Goal: Download file/media

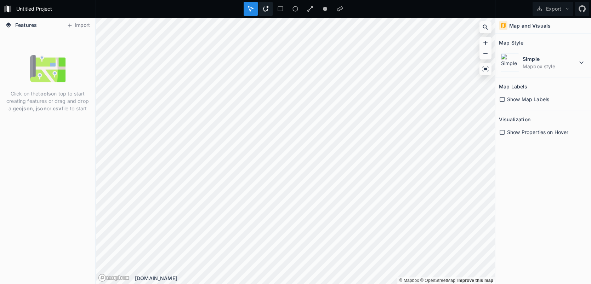
click at [265, 12] on icon at bounding box center [265, 9] width 6 height 6
click at [558, 11] on button "Export" at bounding box center [552, 9] width 41 height 14
click at [567, 48] on div "Export as .geojson" at bounding box center [551, 55] width 71 height 15
click at [562, 8] on button "Export" at bounding box center [552, 9] width 41 height 14
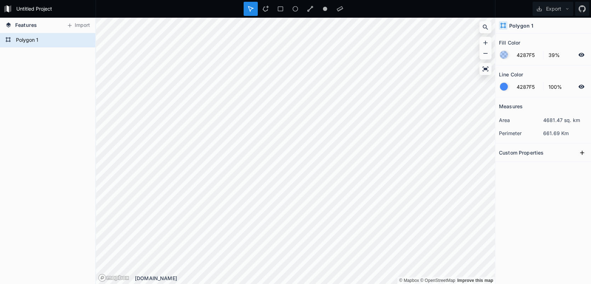
click at [545, 158] on section "Custom Properties" at bounding box center [543, 153] width 96 height 18
click at [566, 150] on div "Custom Properties" at bounding box center [543, 152] width 89 height 11
click at [586, 152] on button at bounding box center [582, 153] width 11 height 11
click at [582, 164] on icon "button" at bounding box center [582, 165] width 6 height 6
click at [581, 164] on icon "button" at bounding box center [582, 165] width 6 height 6
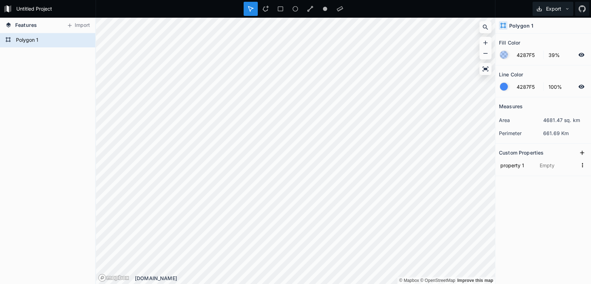
click at [550, 9] on button "Export" at bounding box center [552, 9] width 41 height 14
click at [553, 48] on div "Export as .geojson" at bounding box center [551, 55] width 71 height 15
click at [584, 165] on icon "button" at bounding box center [582, 165] width 6 height 6
click at [581, 186] on span "Delete" at bounding box center [571, 187] width 28 height 7
click at [36, 42] on form "Polygon 1" at bounding box center [47, 40] width 66 height 11
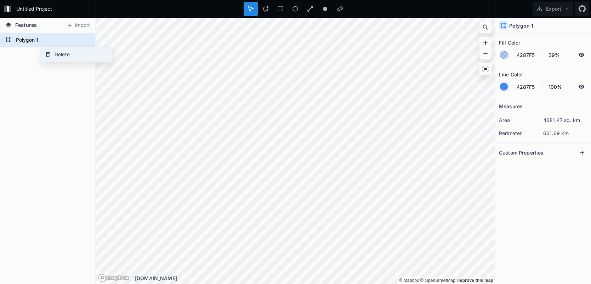
click at [45, 50] on div "Delete" at bounding box center [76, 54] width 71 height 15
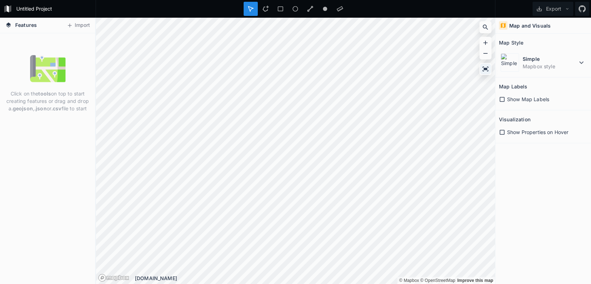
click at [483, 68] on icon at bounding box center [486, 69] width 6 height 5
click at [489, 68] on icon at bounding box center [485, 68] width 7 height 7
click at [122, 277] on link "Mapbox logo" at bounding box center [113, 278] width 31 height 8
click at [343, 10] on div at bounding box center [340, 9] width 14 height 14
click at [258, 9] on div at bounding box center [265, 9] width 14 height 14
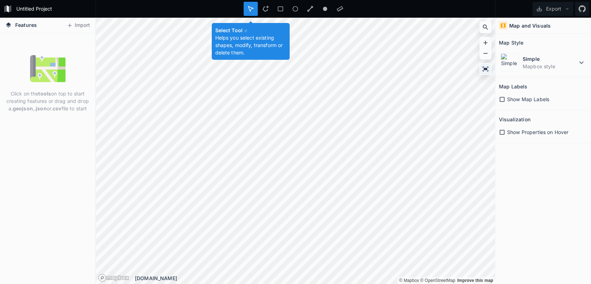
click at [483, 73] on div at bounding box center [485, 69] width 11 height 11
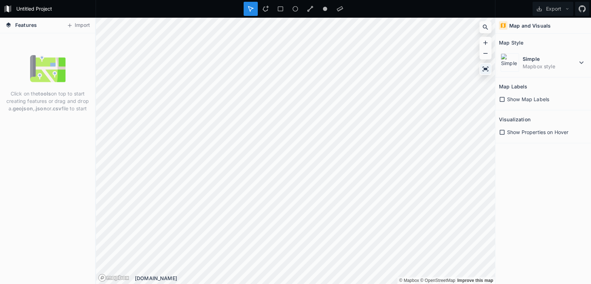
click at [483, 73] on div at bounding box center [485, 69] width 11 height 11
click at [587, 60] on div "Simple Mapbox style" at bounding box center [543, 63] width 89 height 22
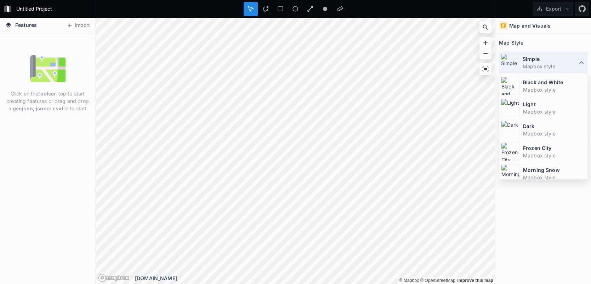
scroll to position [47, 0]
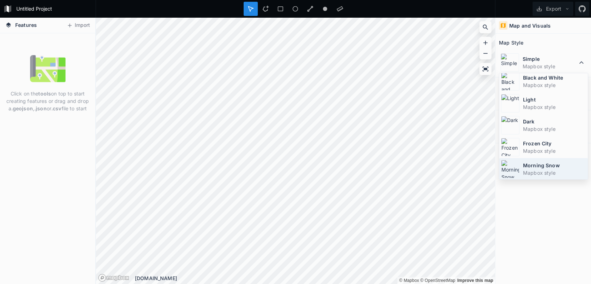
click at [564, 166] on dt "Morning Snow" at bounding box center [554, 165] width 63 height 7
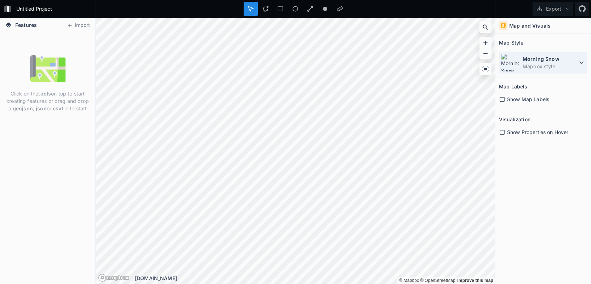
click at [574, 65] on dd "Mapbox style" at bounding box center [550, 66] width 55 height 7
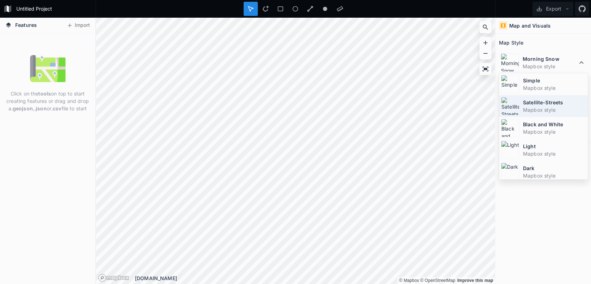
click at [558, 103] on dt "Satellite-Streets" at bounding box center [554, 102] width 63 height 7
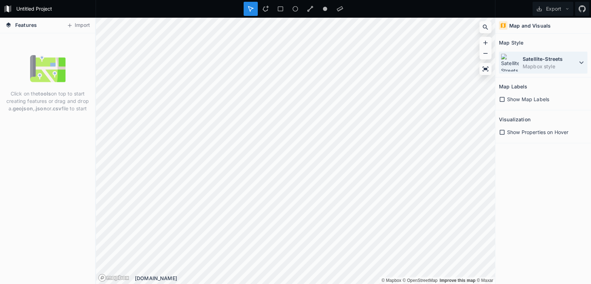
click at [571, 65] on dd "Mapbox style" at bounding box center [550, 66] width 55 height 7
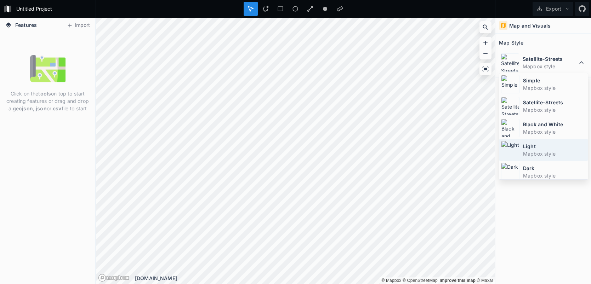
click at [558, 150] on dd "Mapbox style" at bounding box center [554, 153] width 63 height 7
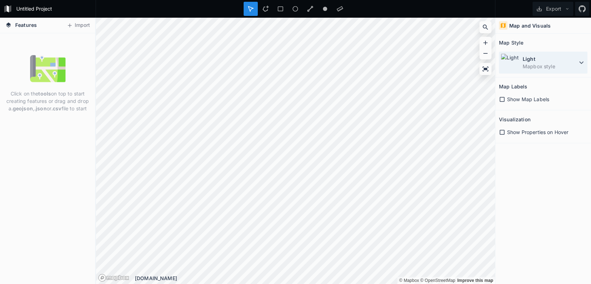
click at [564, 62] on dt "Light" at bounding box center [550, 58] width 55 height 7
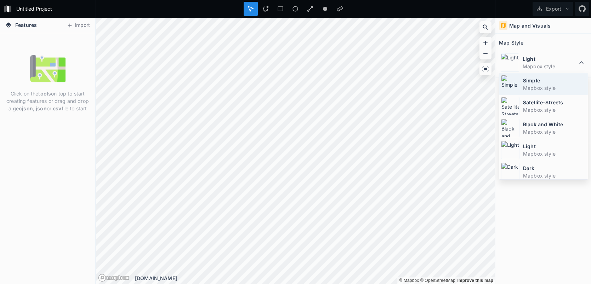
click at [553, 85] on dd "Mapbox style" at bounding box center [554, 87] width 63 height 7
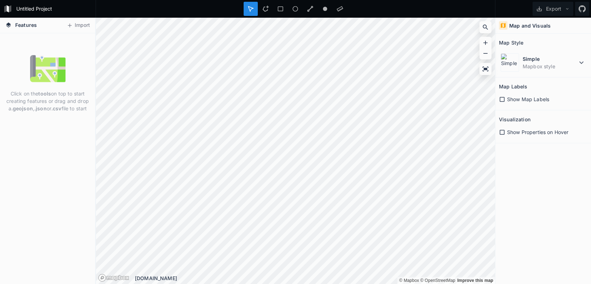
click at [532, 100] on span "Show Map Labels" at bounding box center [528, 99] width 42 height 7
click at [519, 135] on span "Show Properties on Hover" at bounding box center [537, 132] width 61 height 7
click at [522, 130] on span "Show Properties on Hover" at bounding box center [537, 132] width 61 height 7
